Goal: Information Seeking & Learning: Understand process/instructions

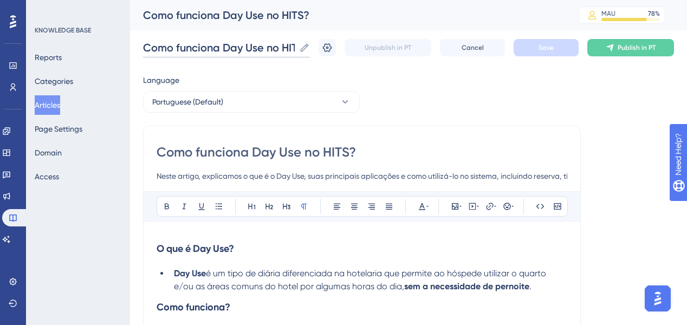
click at [239, 46] on input "Como funciona Day Use no HITS?" at bounding box center [219, 47] width 152 height 15
drag, startPoint x: 218, startPoint y: 177, endPoint x: 415, endPoint y: 174, distance: 197.3
click at [405, 178] on input "Neste artigo, explicamos o que é o Day Use, suas principais aplicações e como u…" at bounding box center [362, 176] width 411 height 13
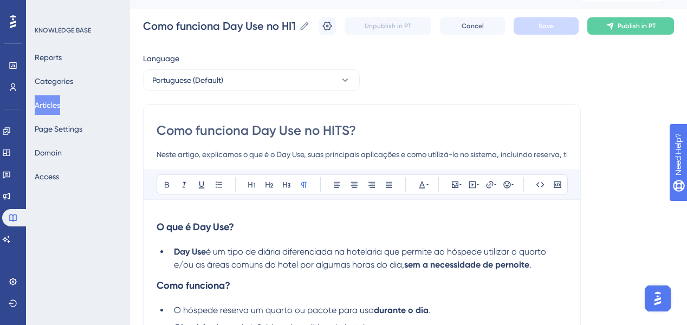
scroll to position [43, 0]
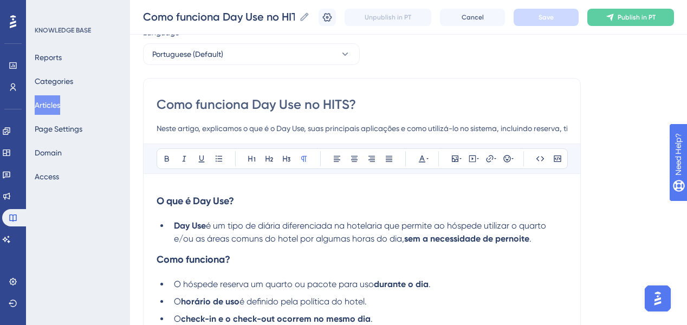
click at [524, 126] on input "Neste artigo, explicamos o que é o Day Use, suas principais aplicações e como u…" at bounding box center [362, 128] width 411 height 13
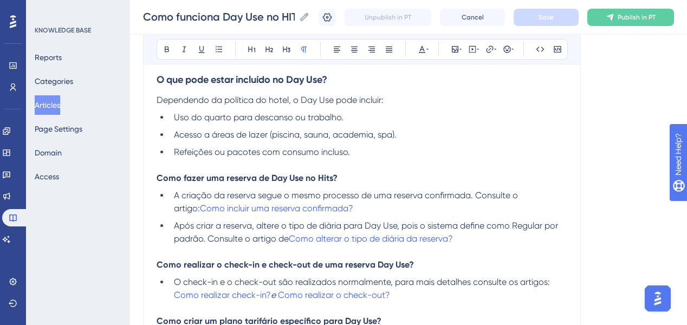
scroll to position [0, 0]
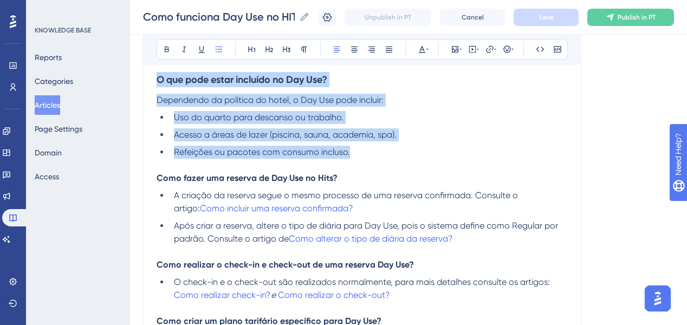
drag, startPoint x: 313, startPoint y: 150, endPoint x: 150, endPoint y: 82, distance: 176.2
click at [150, 82] on div "Como funciona Day Use no HITS? Neste artigo, explicamos o que é o Day Use, suas…" at bounding box center [362, 225] width 438 height 814
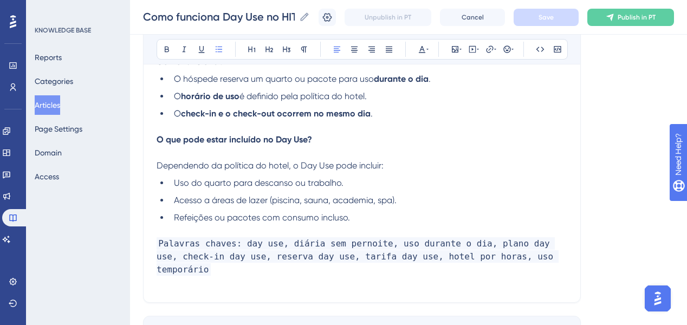
scroll to position [650, 0]
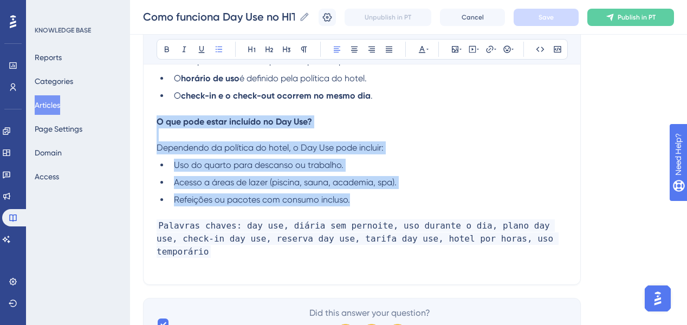
drag, startPoint x: 359, startPoint y: 208, endPoint x: 151, endPoint y: 129, distance: 222.5
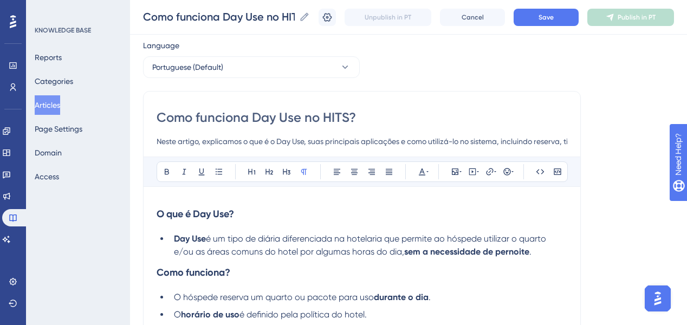
scroll to position [0, 0]
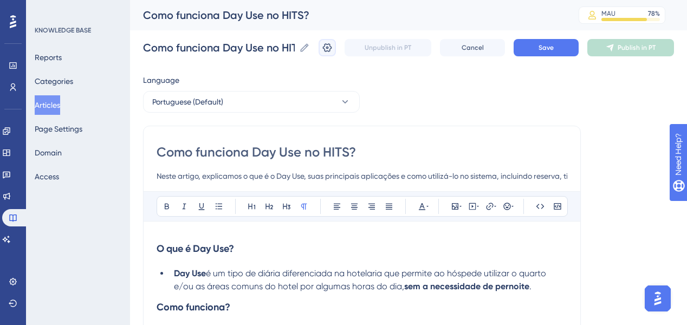
click at [329, 49] on icon at bounding box center [327, 47] width 11 height 11
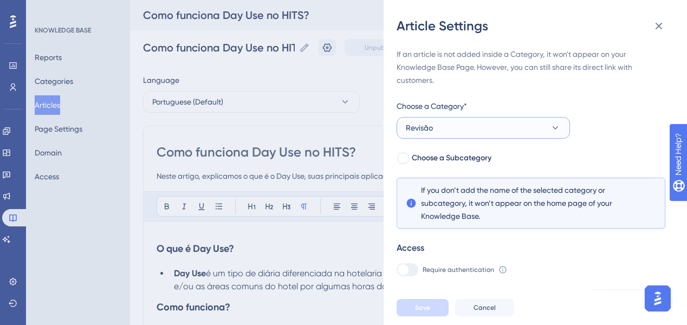
click at [462, 128] on button "Revisão" at bounding box center [483, 128] width 173 height 22
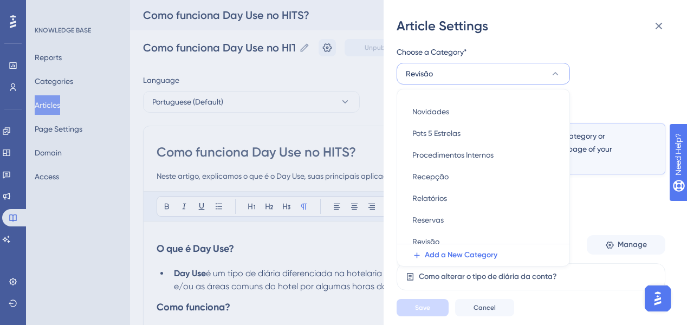
scroll to position [285, 0]
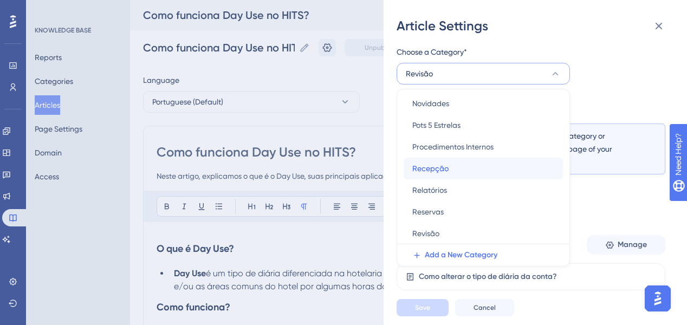
click at [455, 165] on div "Recepção Recepção" at bounding box center [484, 169] width 142 height 22
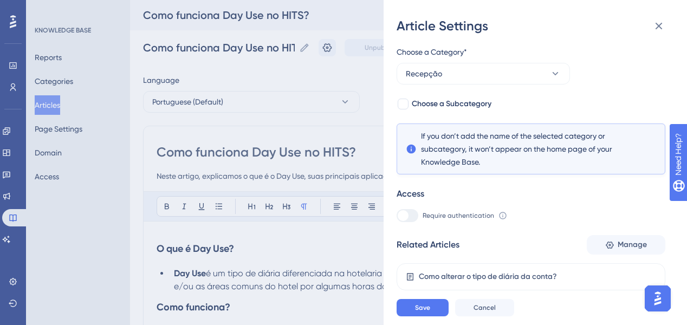
scroll to position [118, 0]
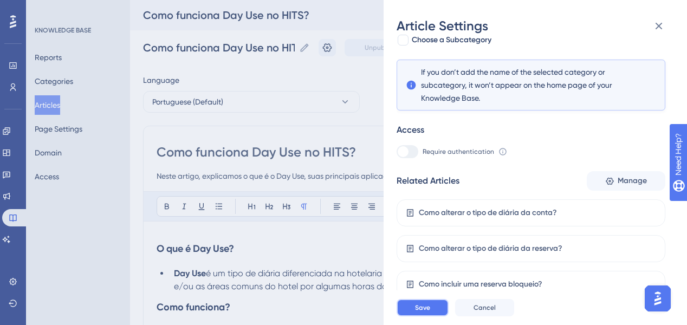
click at [424, 312] on span "Save" at bounding box center [422, 308] width 15 height 9
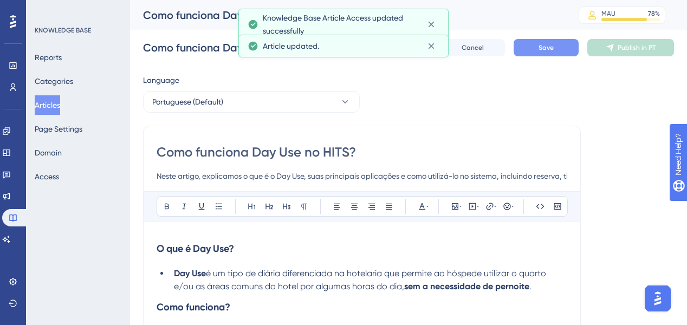
click at [576, 48] on button "Save" at bounding box center [546, 47] width 65 height 17
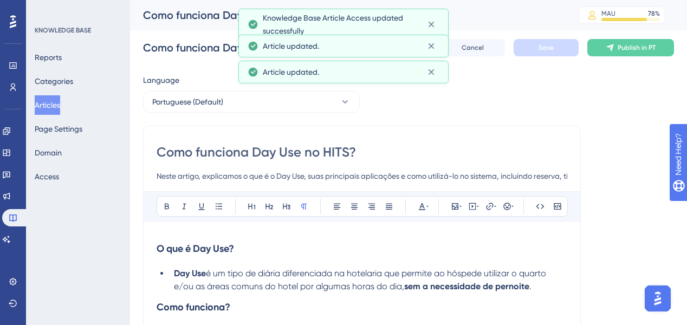
click at [624, 51] on span "Publish in PT" at bounding box center [637, 47] width 38 height 9
